Goal: Check status: Check status

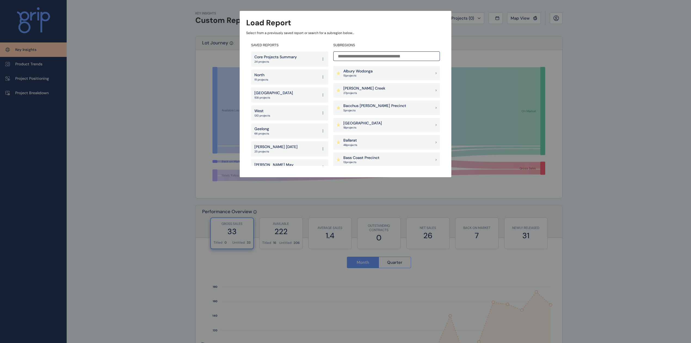
drag, startPoint x: 364, startPoint y: 71, endPoint x: 321, endPoint y: 38, distance: 53.5
click at [364, 71] on p "Albury Wodonga" at bounding box center [357, 71] width 29 height 5
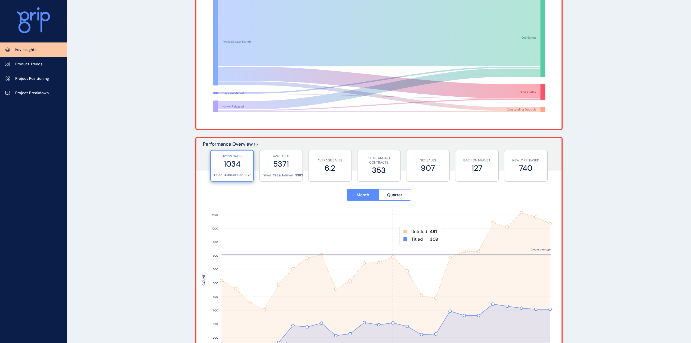
scroll to position [109, 0]
